Goal: Information Seeking & Learning: Learn about a topic

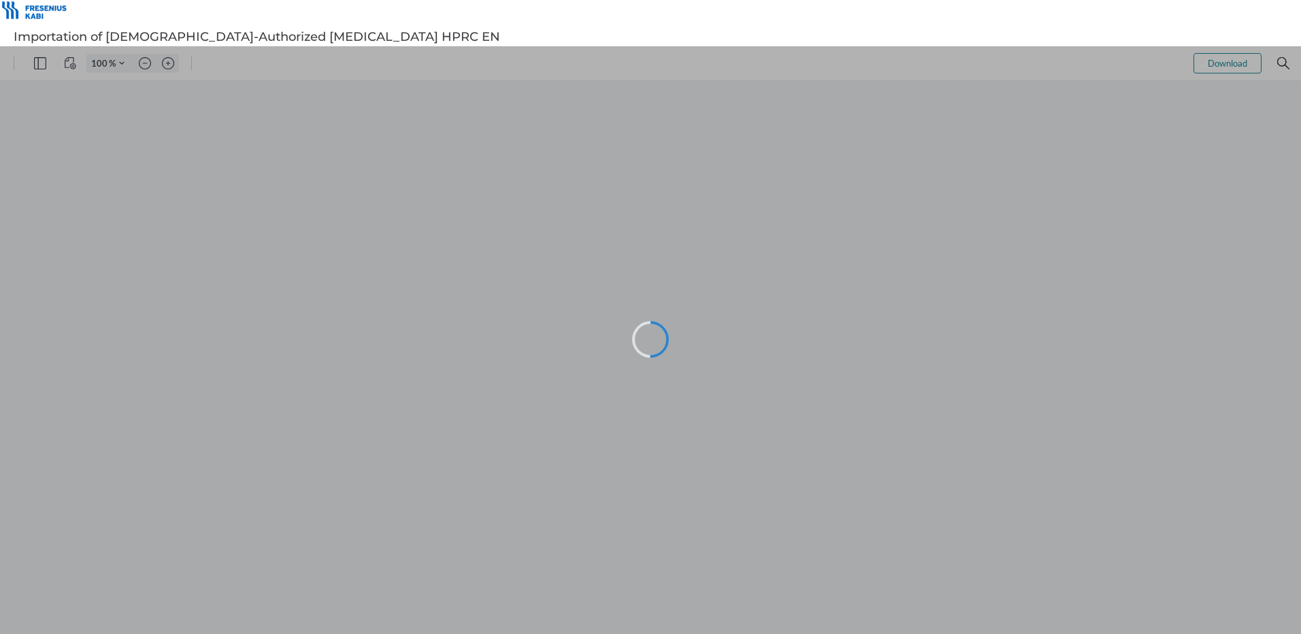
type input "102"
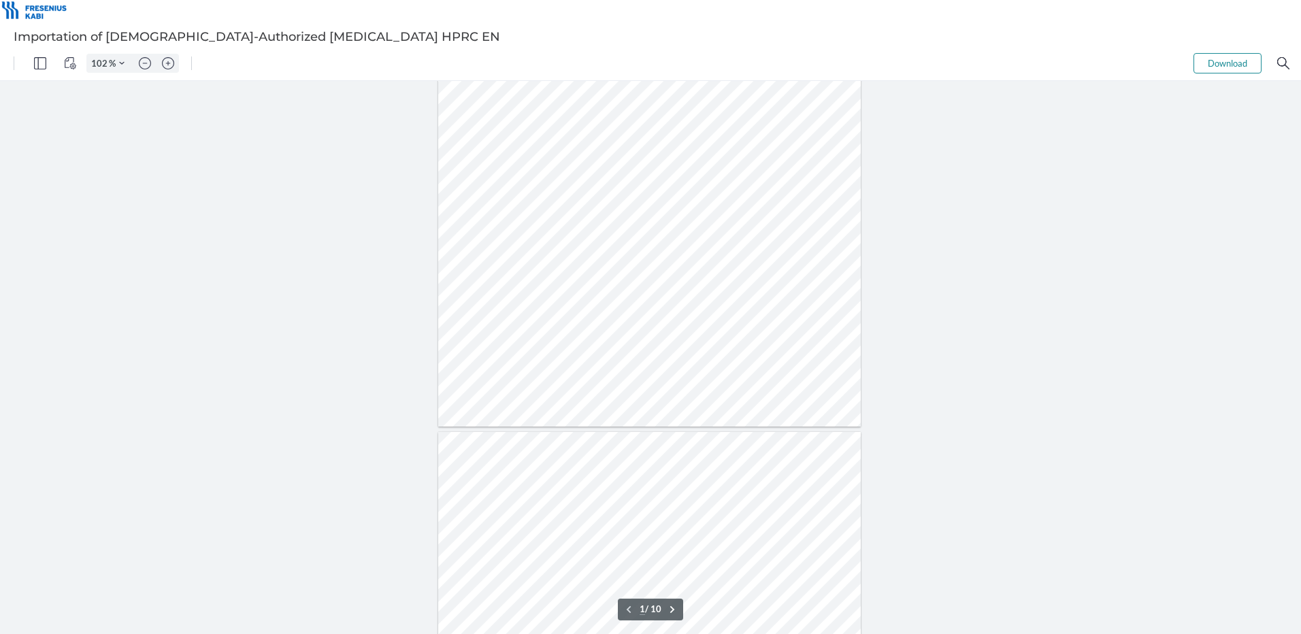
type input "2"
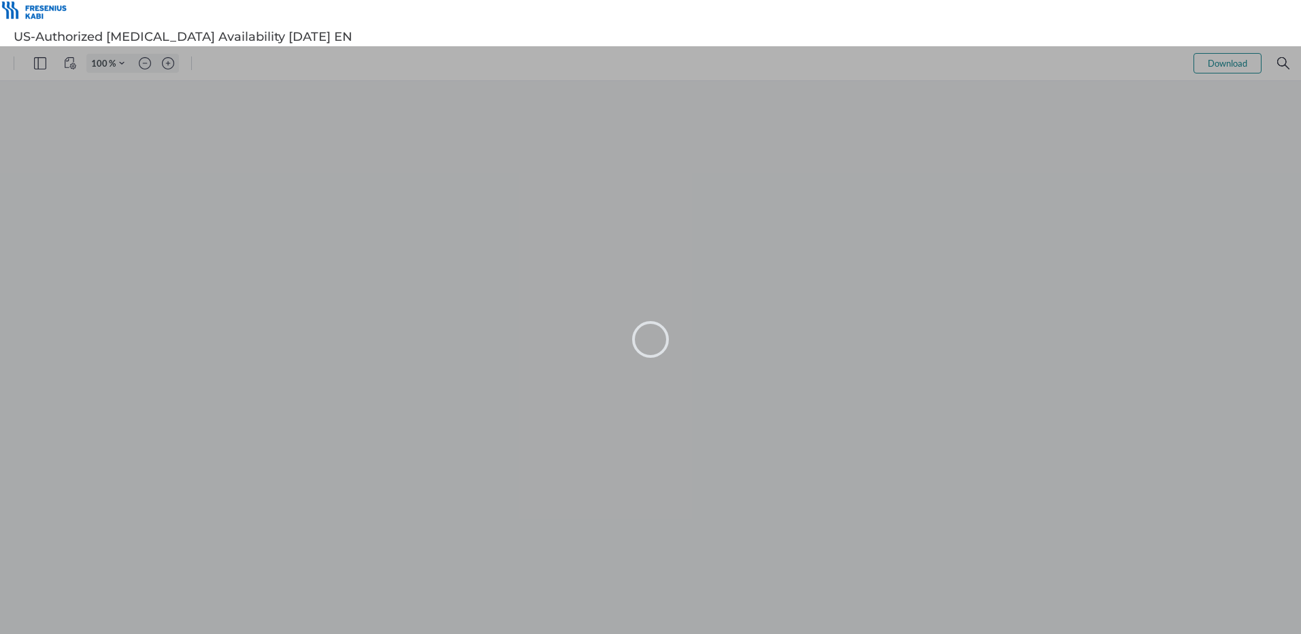
type input "102"
